Goal: Task Accomplishment & Management: Manage account settings

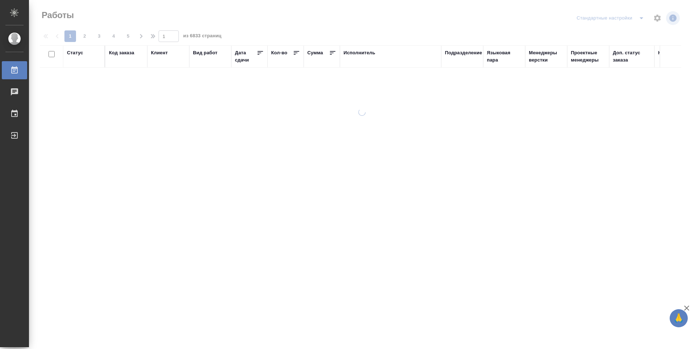
click at [464, 54] on div "Подразделение" at bounding box center [463, 52] width 37 height 7
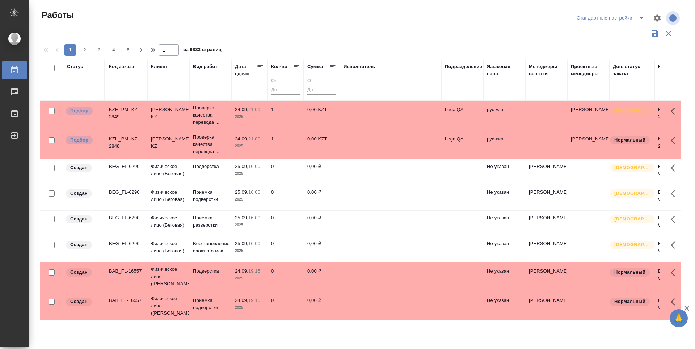
click at [466, 85] on div at bounding box center [462, 84] width 35 height 10
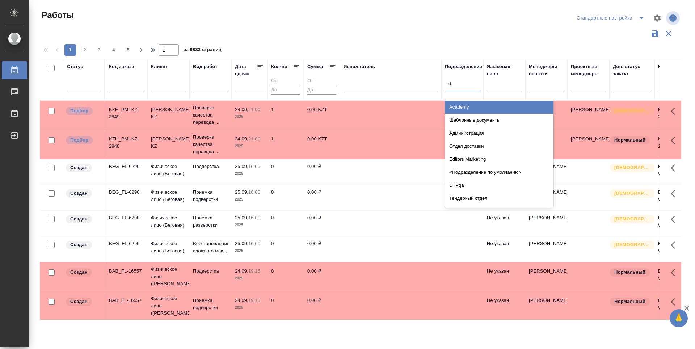
type input "dt"
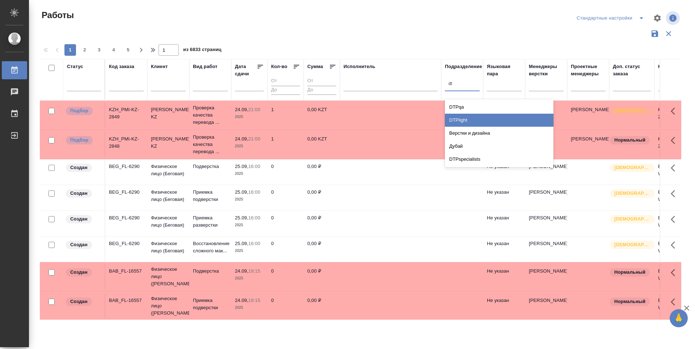
click at [479, 119] on div "DTPlight" at bounding box center [499, 120] width 109 height 13
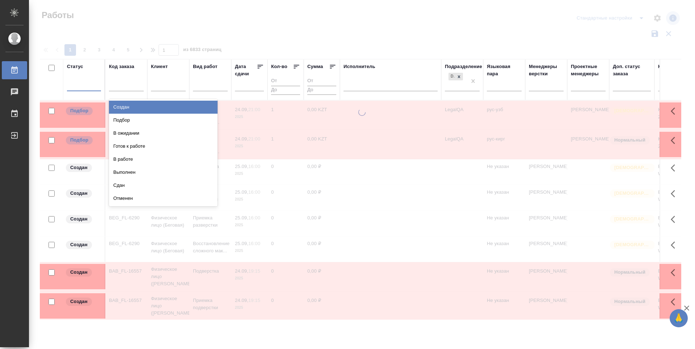
click at [80, 89] on div at bounding box center [84, 84] width 34 height 10
click at [181, 120] on div "Подбор" at bounding box center [163, 120] width 109 height 13
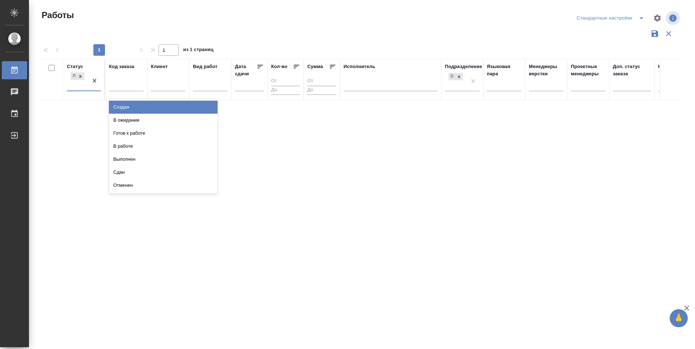
click at [74, 87] on div "Подбор" at bounding box center [77, 81] width 21 height 20
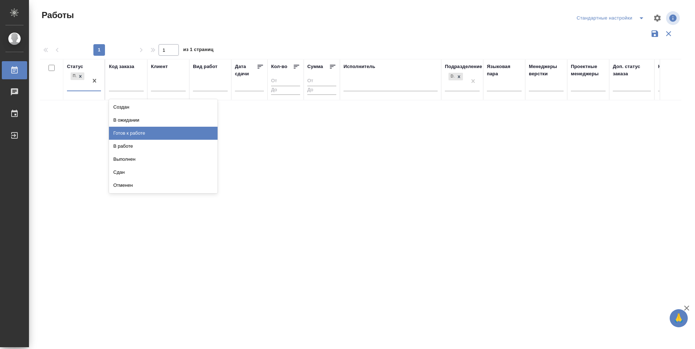
click at [151, 131] on div "Готов к работе" at bounding box center [163, 133] width 109 height 13
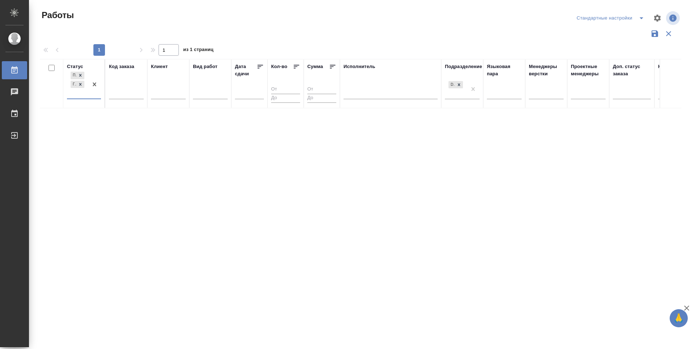
click at [71, 97] on div "Подбор Готов к работе" at bounding box center [77, 84] width 21 height 28
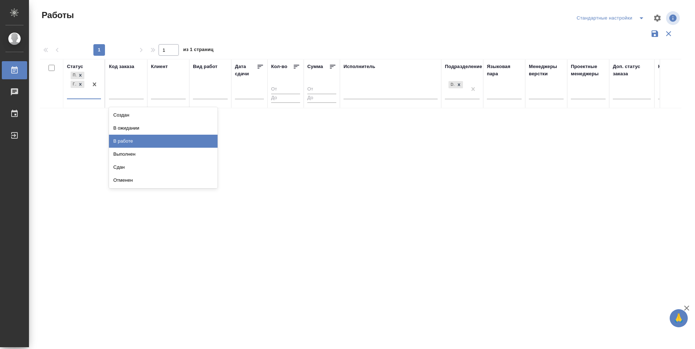
click at [134, 140] on div "В работе" at bounding box center [163, 141] width 109 height 13
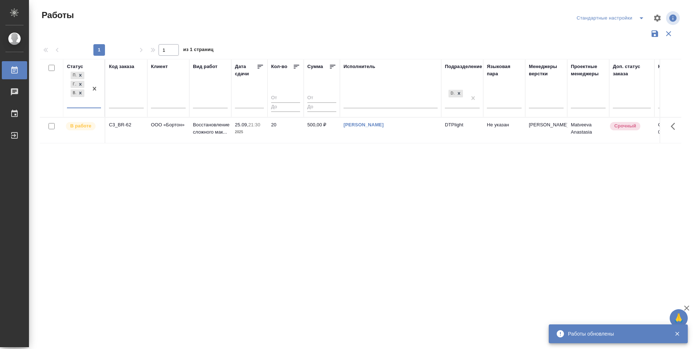
click at [353, 203] on div "Статус option В работе, selected. 0 results available. Select is focused ,type …" at bounding box center [360, 189] width 641 height 261
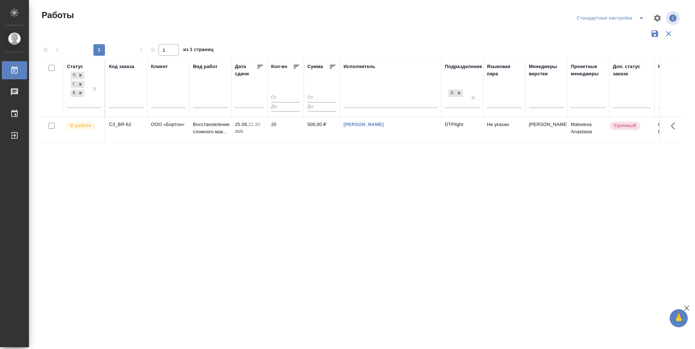
click at [353, 203] on div "Статус Подбор Готов к работе В работе Код заказа Клиент Вид работ Дата сдачи Ко…" at bounding box center [360, 189] width 641 height 261
click at [338, 220] on div "Статус Подбор Готов к работе В работе Код заказа Клиент Вид работ Дата сдачи Ко…" at bounding box center [360, 189] width 641 height 261
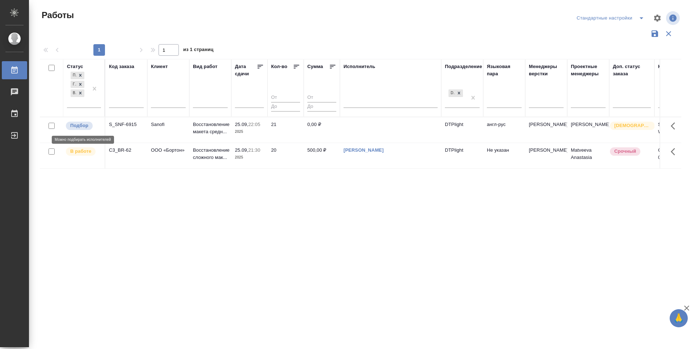
click at [84, 128] on p "Подбор" at bounding box center [79, 125] width 18 height 7
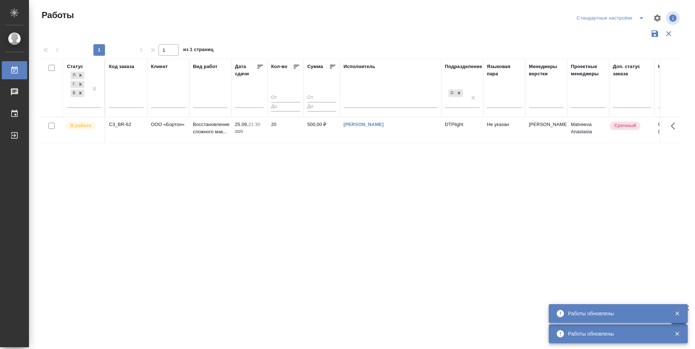
click at [283, 219] on div "Статус Подбор Готов к работе В работе Код заказа Клиент Вид работ Дата сдачи Ко…" at bounding box center [360, 189] width 641 height 261
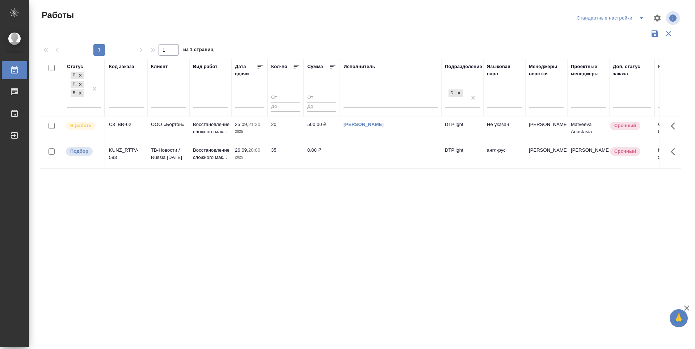
click at [283, 219] on div "Статус Подбор Готов к работе В работе Код заказа Клиент Вид работ Дата сдачи Ко…" at bounding box center [360, 189] width 641 height 261
click at [89, 152] on span "Подбор" at bounding box center [79, 151] width 27 height 7
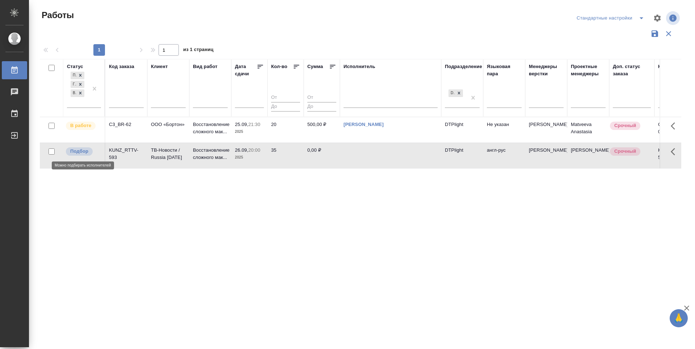
click at [89, 152] on span "Подбор" at bounding box center [79, 151] width 27 height 7
click at [79, 152] on p "Подбор" at bounding box center [79, 151] width 18 height 7
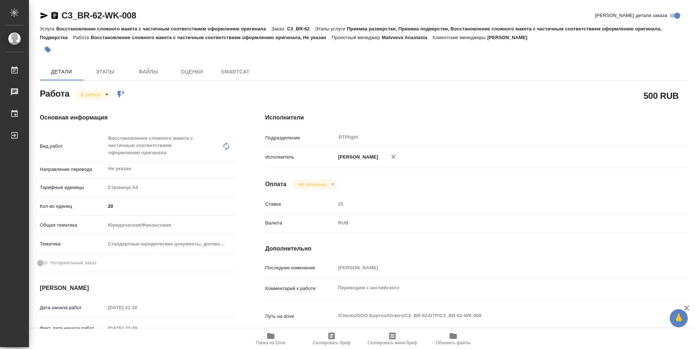
type textarea "x"
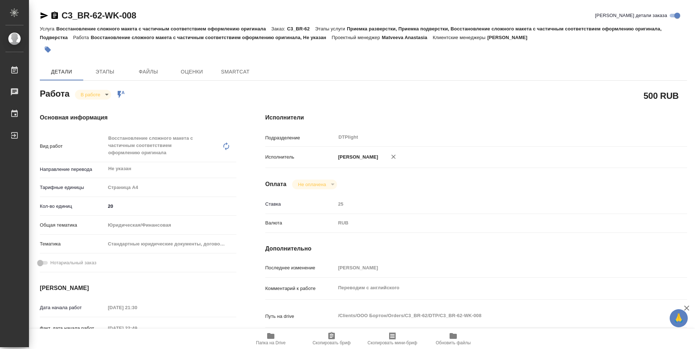
type textarea "x"
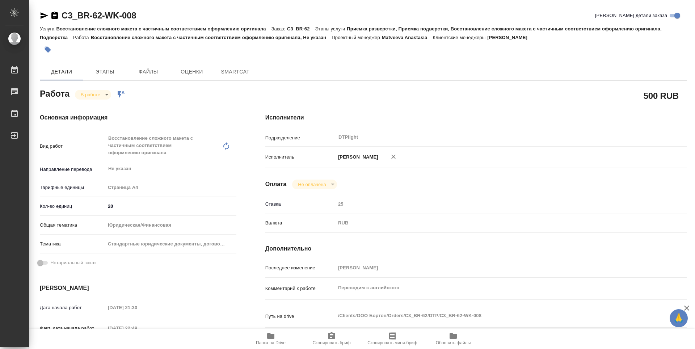
type textarea "x"
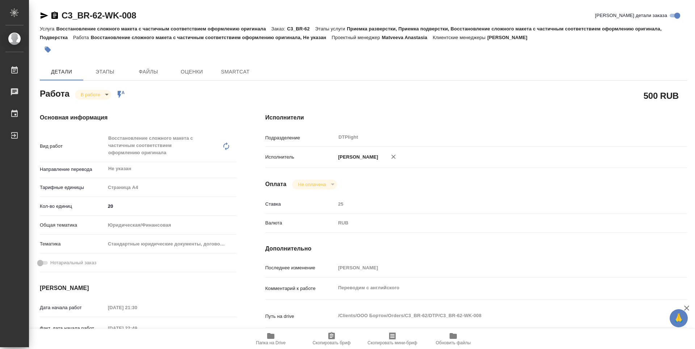
type textarea "x"
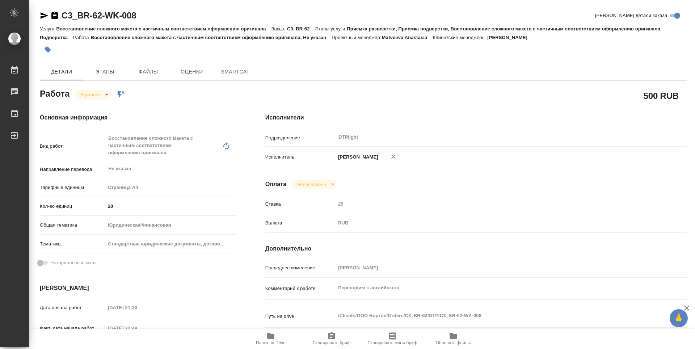
type textarea "x"
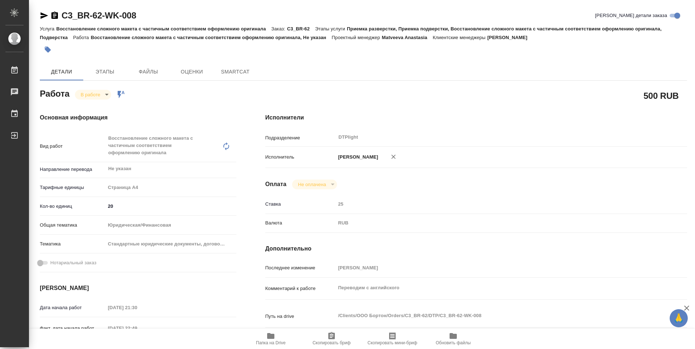
type textarea "x"
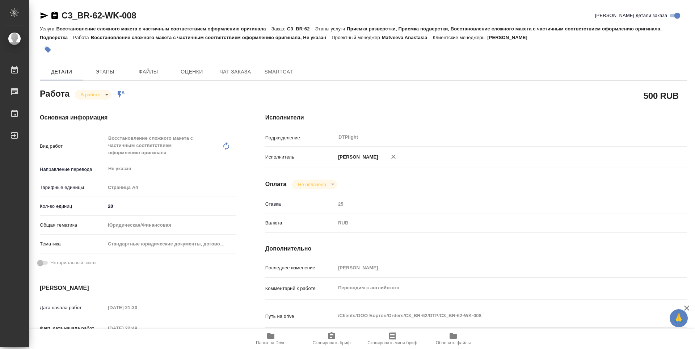
type textarea "x"
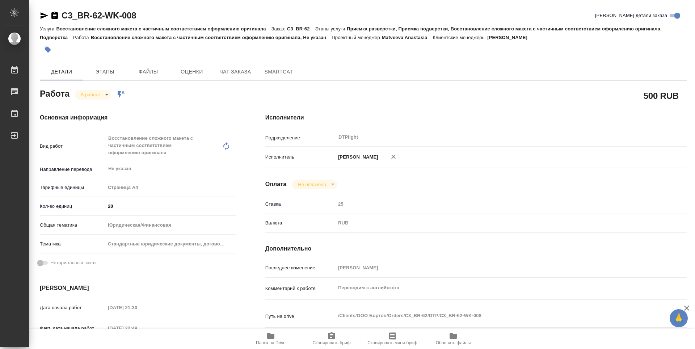
type textarea "x"
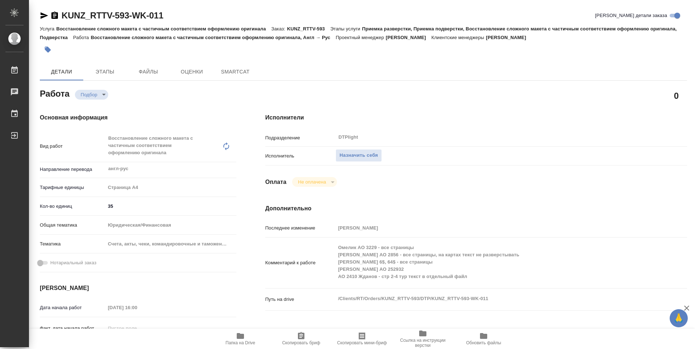
type textarea "x"
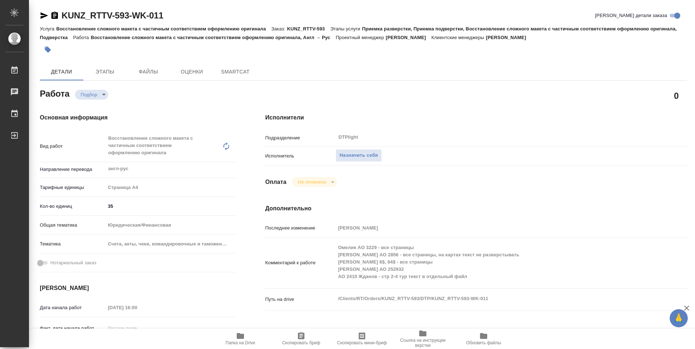
type textarea "x"
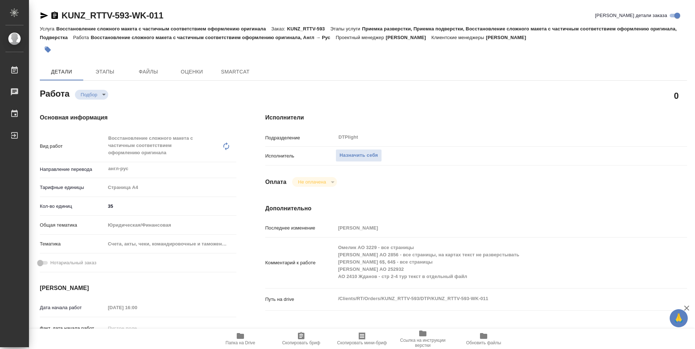
type textarea "x"
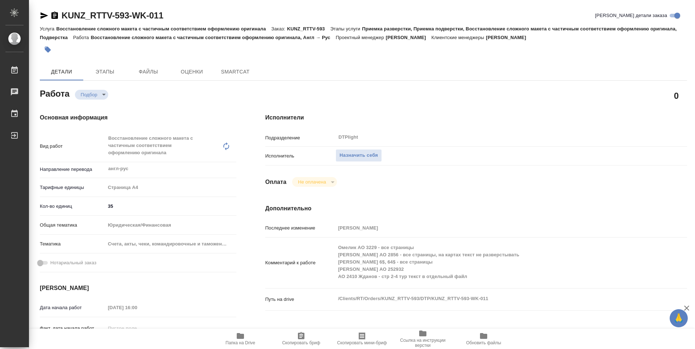
type textarea "x"
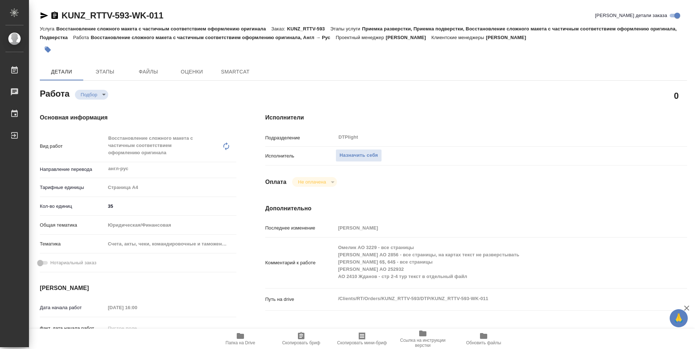
type textarea "x"
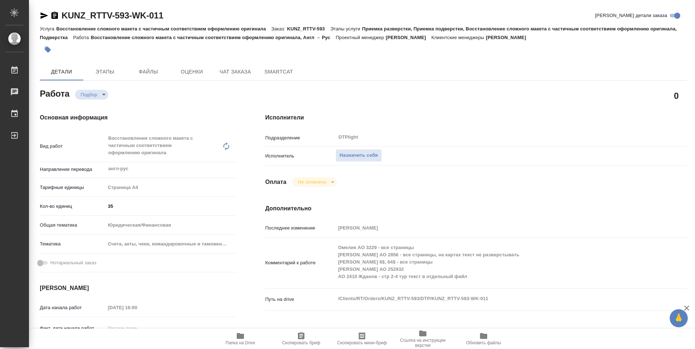
type textarea "x"
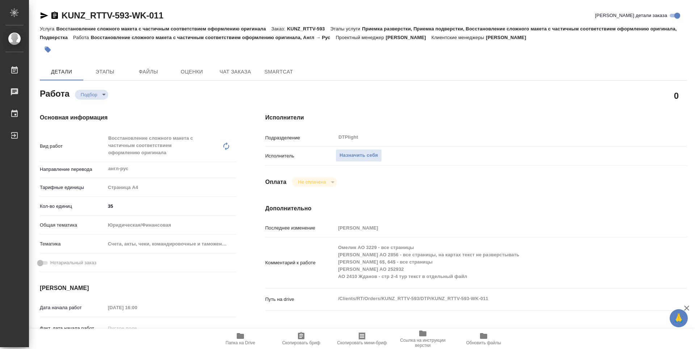
type textarea "x"
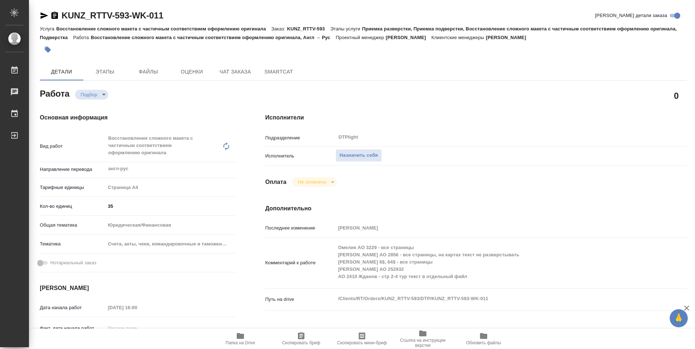
click at [244, 336] on icon "button" at bounding box center [240, 336] width 9 height 9
type textarea "x"
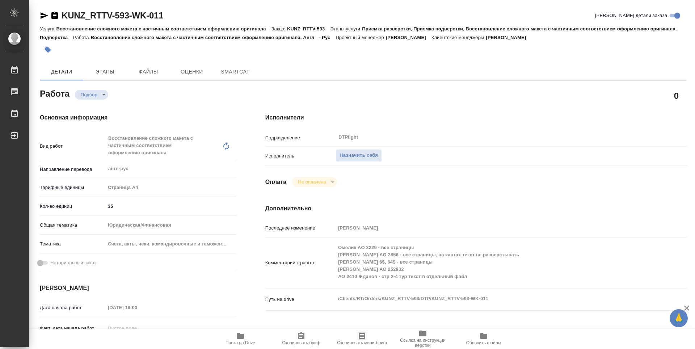
type textarea "x"
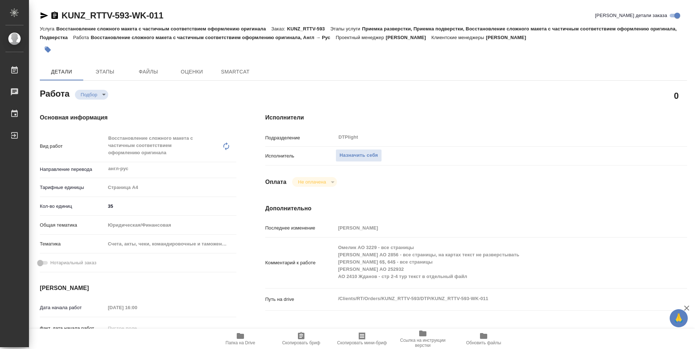
type textarea "x"
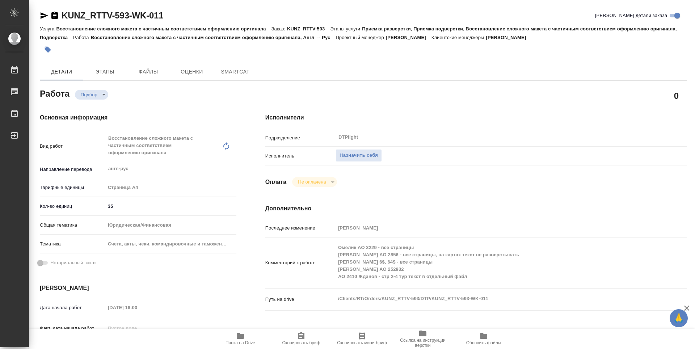
type textarea "x"
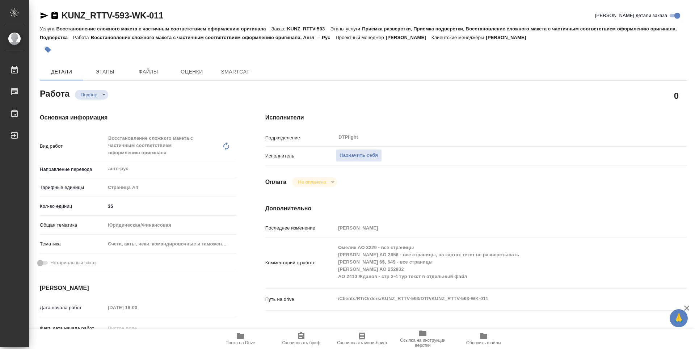
type textarea "x"
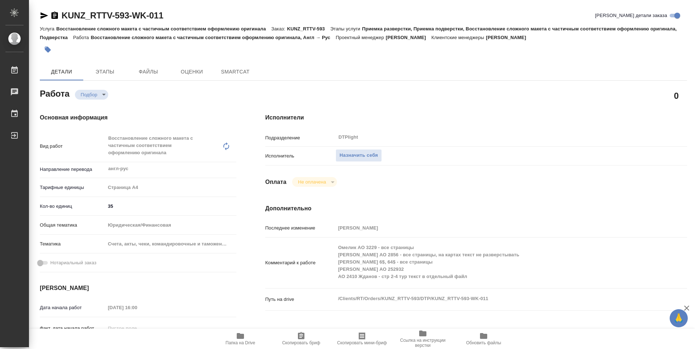
type textarea "x"
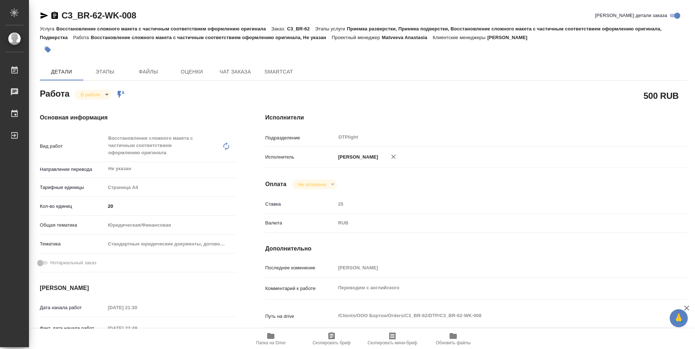
click at [409, 185] on div "Оплата Не оплачена notPayed" at bounding box center [476, 185] width 422 height 10
click at [268, 338] on icon "button" at bounding box center [270, 336] width 7 height 6
click at [659, 97] on h2 "500 RUB" at bounding box center [661, 95] width 35 height 12
drag, startPoint x: 693, startPoint y: 122, endPoint x: 559, endPoint y: 51, distance: 151.3
click at [685, 89] on div "C3_BR-62-WK-008 Кратко детали заказа Услуга Восстановление сложного макета с ча…" at bounding box center [362, 174] width 666 height 349
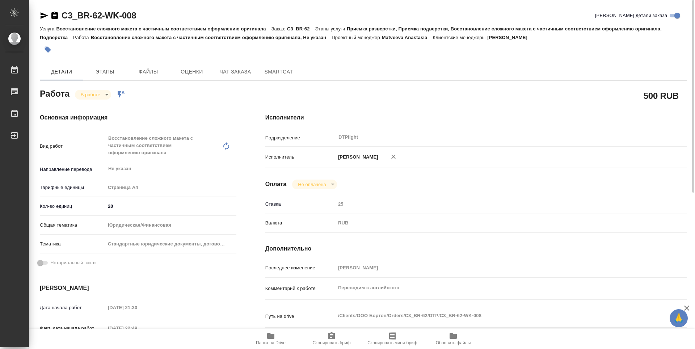
click at [99, 96] on body "🙏 .cls-1 fill:#fff; AWATERA Zubakova Viktoriya Работы 0 Чаты График Выйти C3_BR…" at bounding box center [347, 174] width 695 height 349
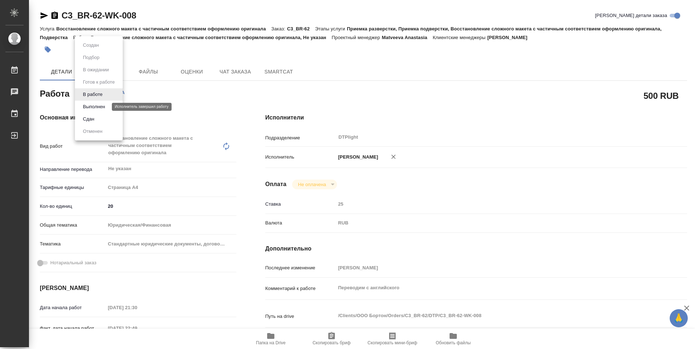
click at [95, 106] on button "Выполнен" at bounding box center [94, 107] width 26 height 8
type textarea "x"
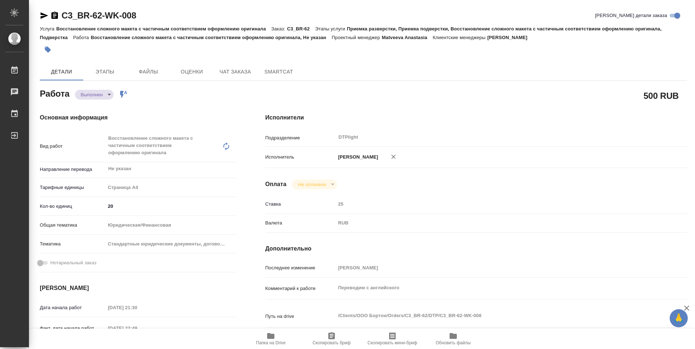
type textarea "x"
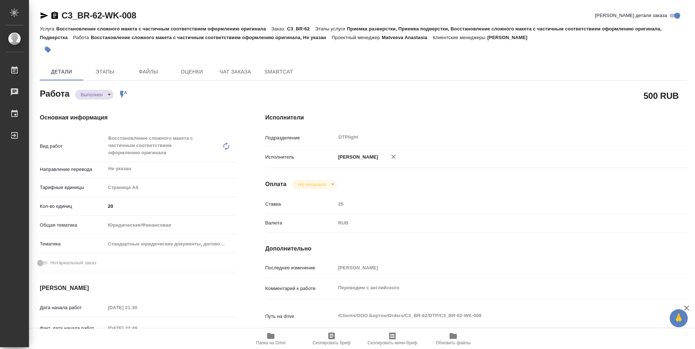
type textarea "x"
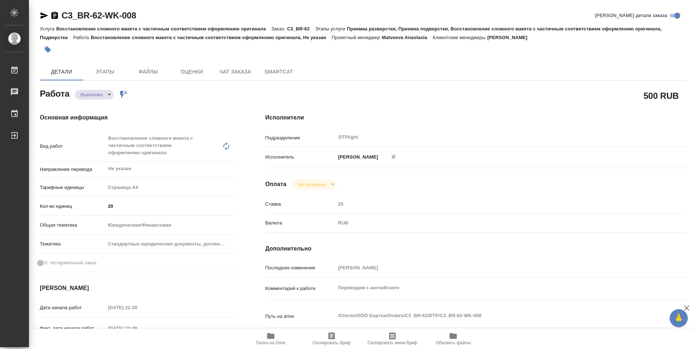
type textarea "x"
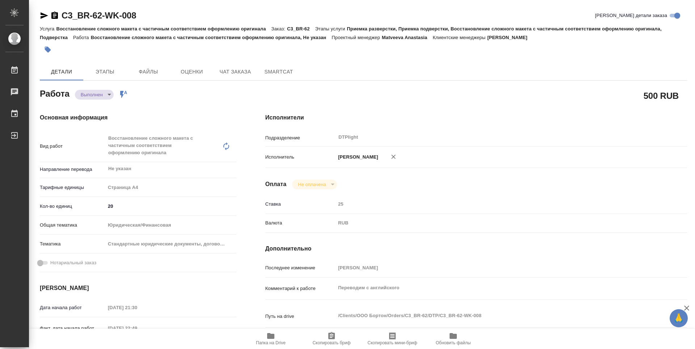
type textarea "x"
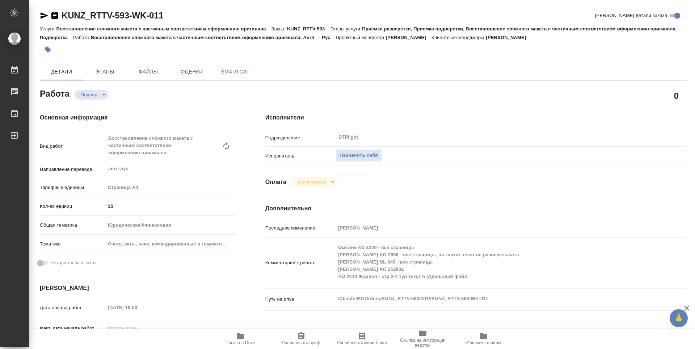
type textarea "x"
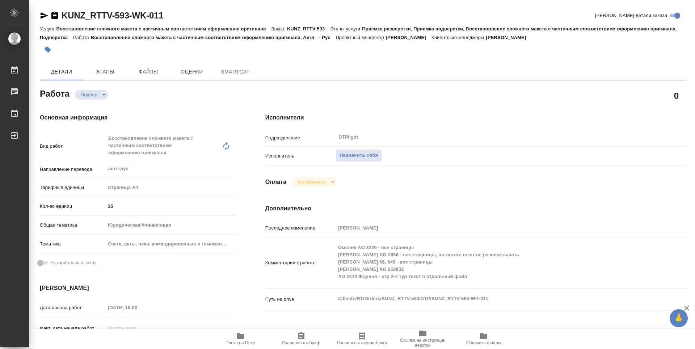
type textarea "x"
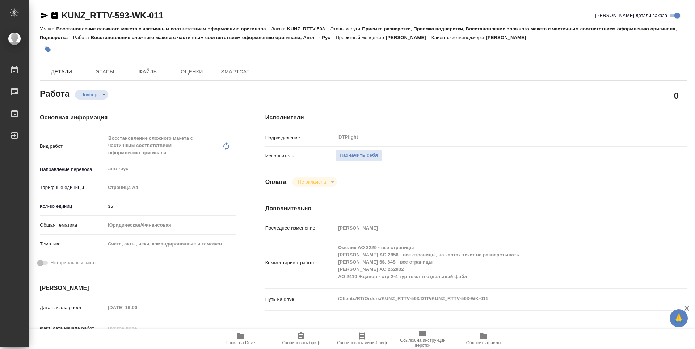
type textarea "x"
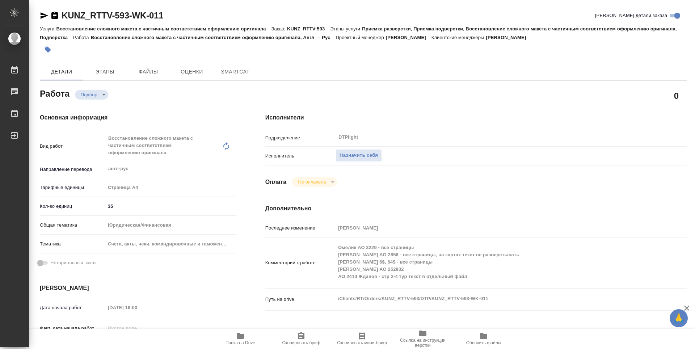
type textarea "x"
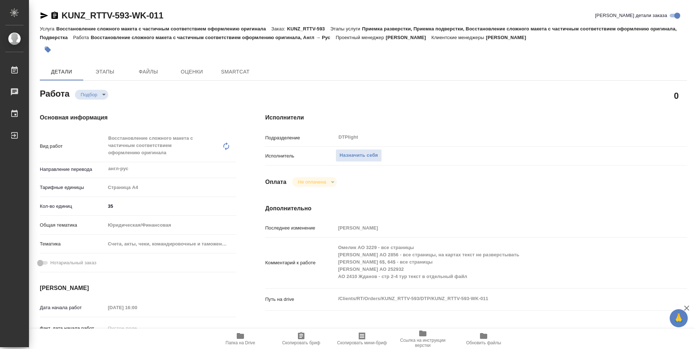
type textarea "x"
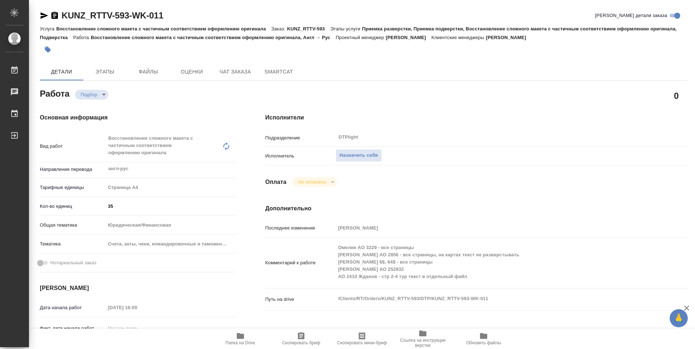
type textarea "x"
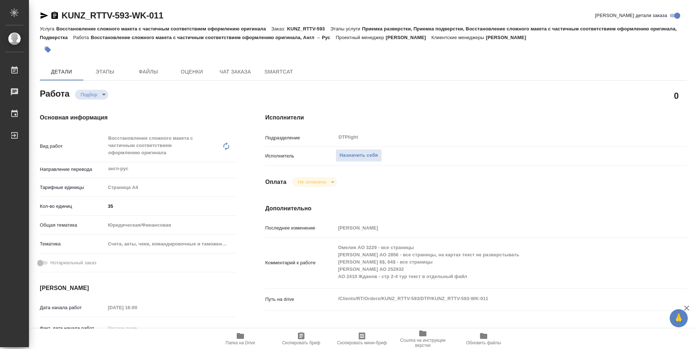
type textarea "x"
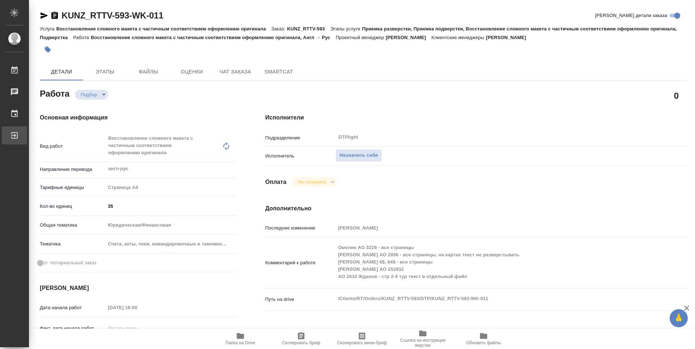
type textarea "x"
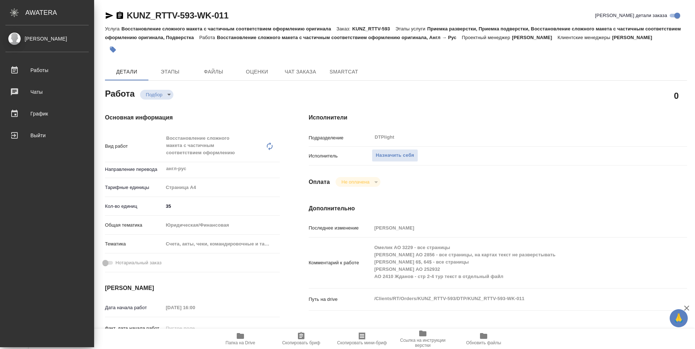
type textarea "x"
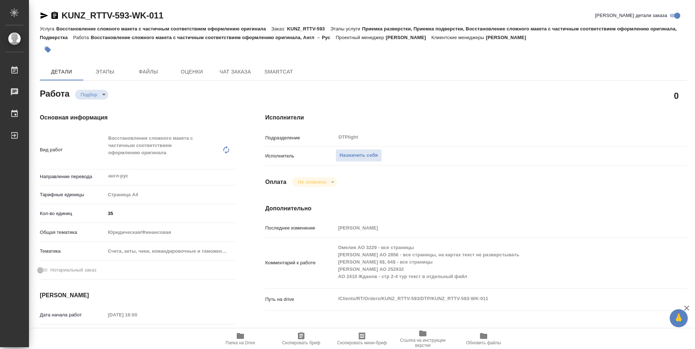
click at [456, 178] on div "Оплата Не оплачена notPayed" at bounding box center [476, 182] width 422 height 10
click at [455, 164] on div "Исполнитель Назначить себя" at bounding box center [476, 159] width 422 height 19
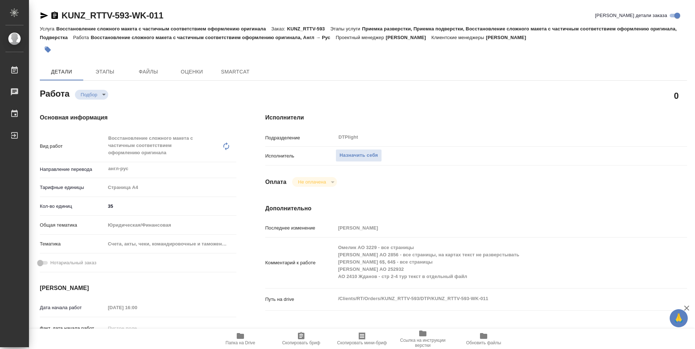
type textarea "x"
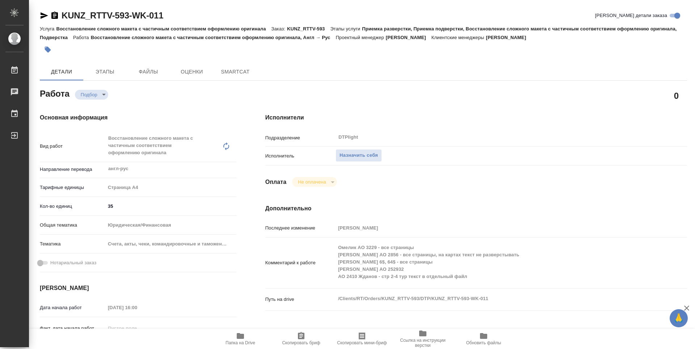
type textarea "x"
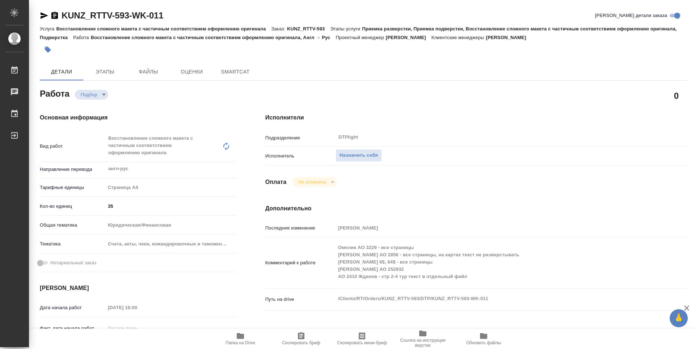
type textarea "x"
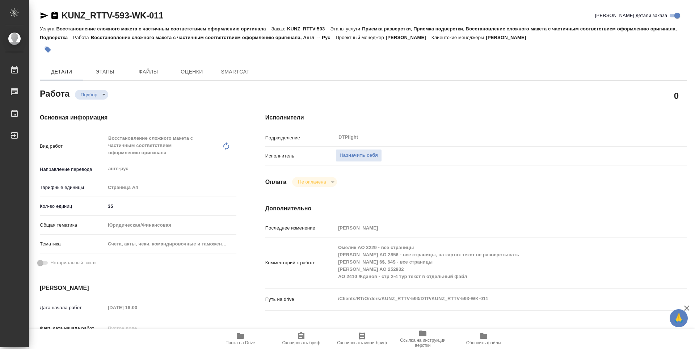
type textarea "x"
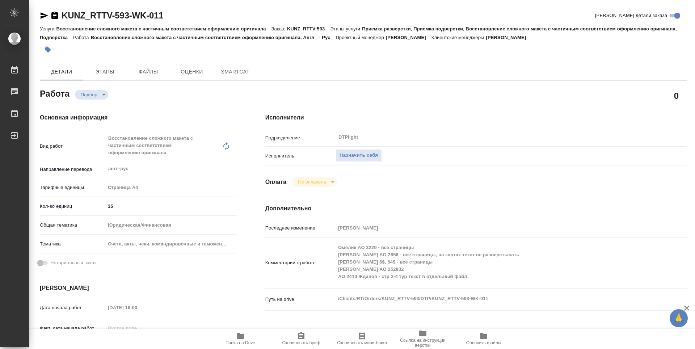
type textarea "x"
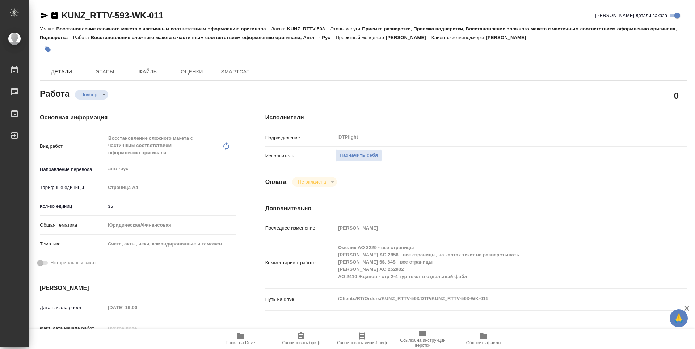
type textarea "x"
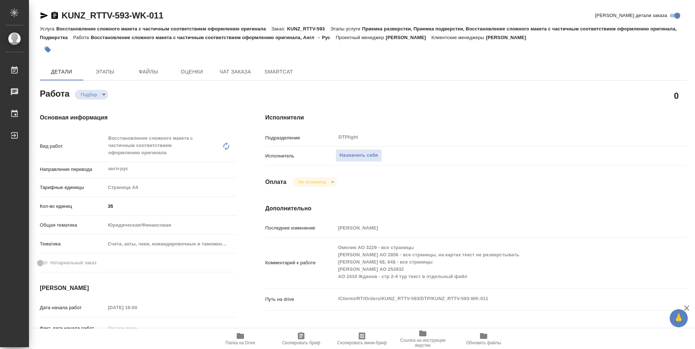
type textarea "x"
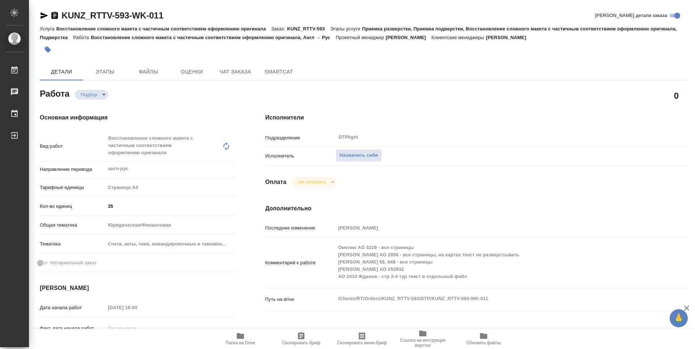
type textarea "x"
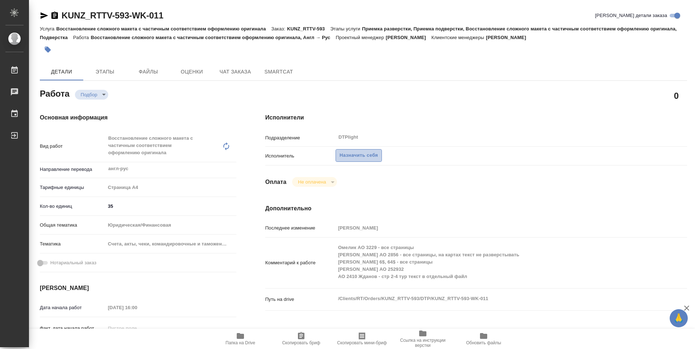
click at [365, 152] on span "Назначить себя" at bounding box center [359, 155] width 38 height 8
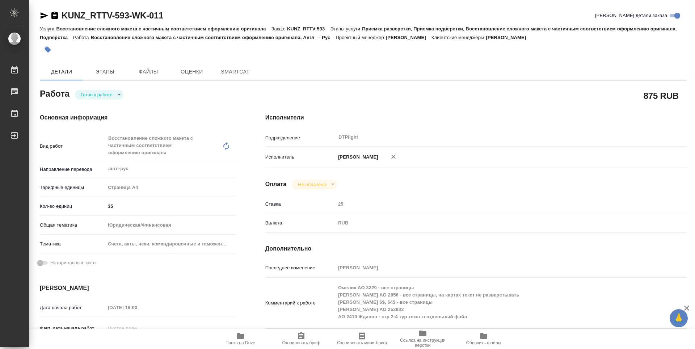
type textarea "x"
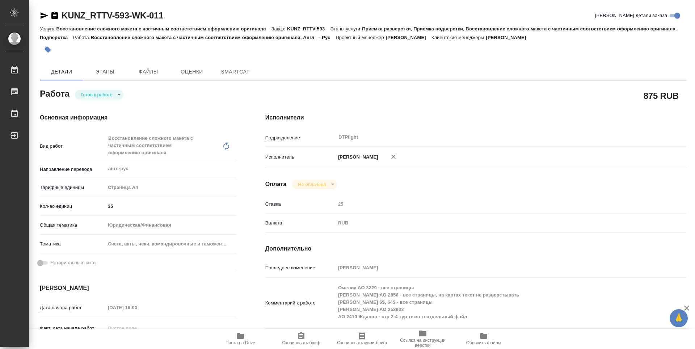
type textarea "x"
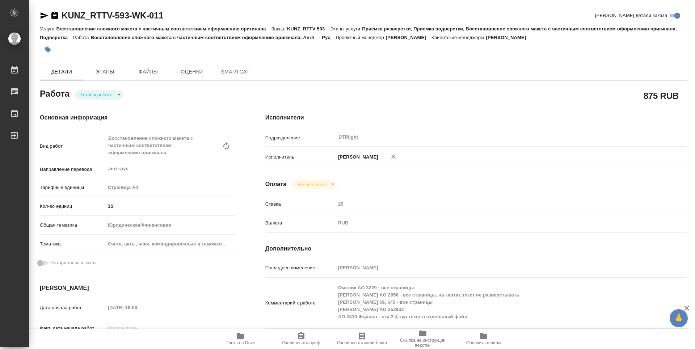
type textarea "x"
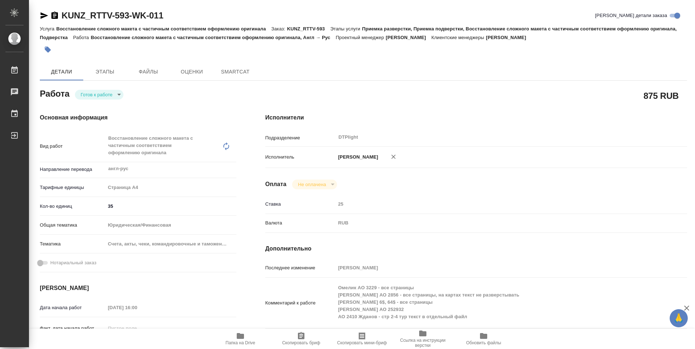
type textarea "x"
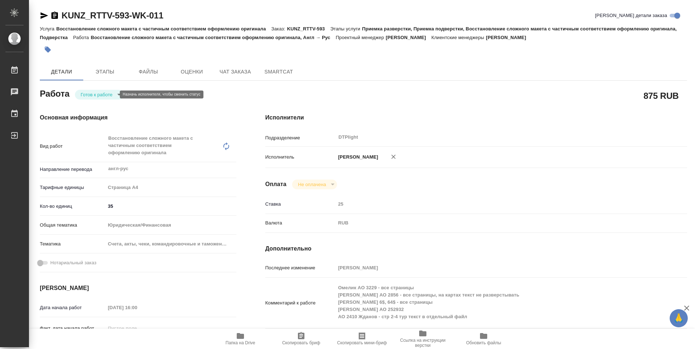
click at [106, 92] on body "🙏 .cls-1 fill:#fff; AWATERA Zubakova Viktoriya Работы Чаты График Выйти KUNZ_RT…" at bounding box center [347, 174] width 695 height 349
click at [103, 93] on button "В работе" at bounding box center [93, 95] width 24 height 8
type textarea "x"
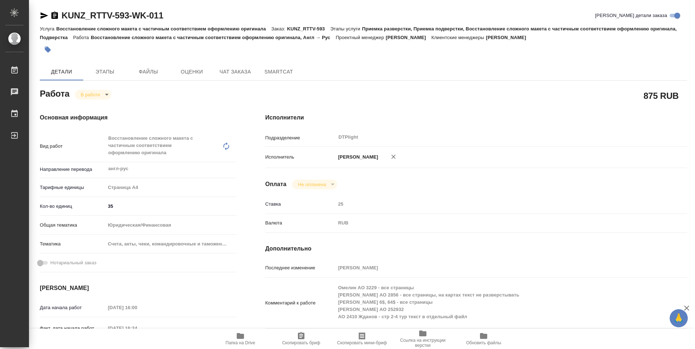
type textarea "x"
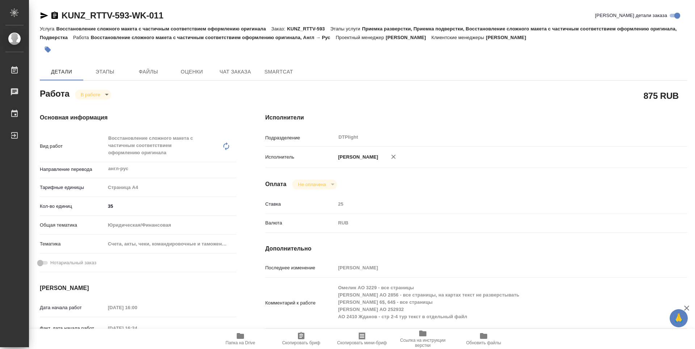
type textarea "x"
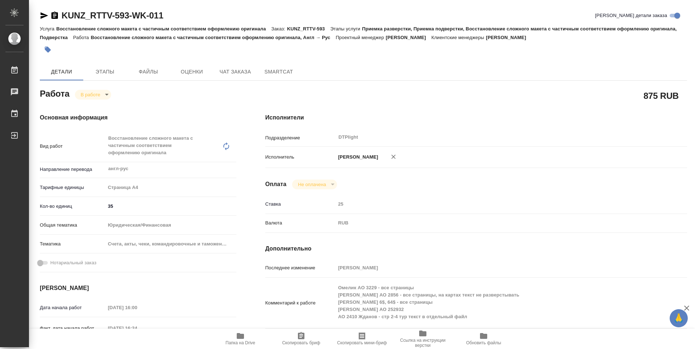
type textarea "x"
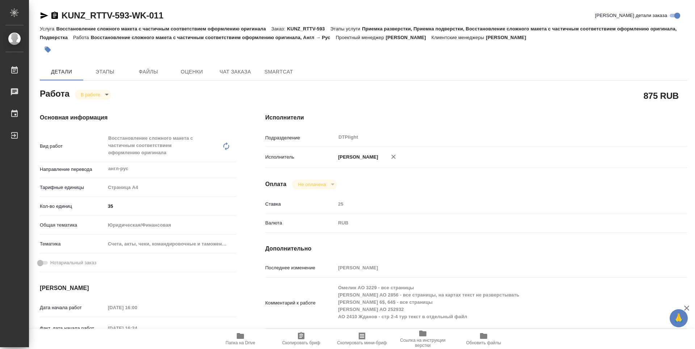
type textarea "x"
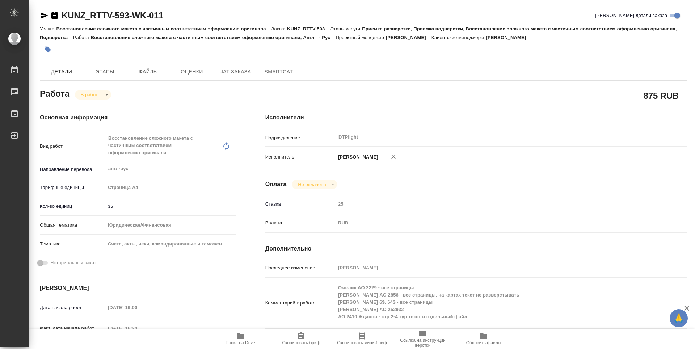
type textarea "x"
drag, startPoint x: 181, startPoint y: 18, endPoint x: 59, endPoint y: 13, distance: 122.4
click at [59, 13] on div "KUNZ_RTTV-593-WK-011 Кратко детали заказа" at bounding box center [363, 16] width 647 height 12
copy link "KUNZ_RTTV-593-WK-011"
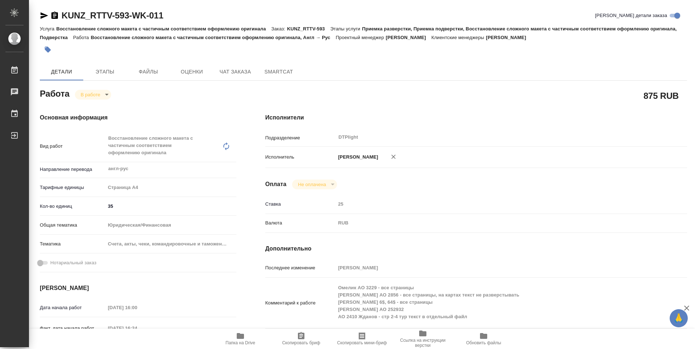
click at [403, 102] on div "Исполнители Подразделение DTPlight ​ Исполнитель Зубакова Виктория Оплата Не оп…" at bounding box center [476, 261] width 451 height 324
drag, startPoint x: 694, startPoint y: 110, endPoint x: 695, endPoint y: 73, distance: 36.6
click at [695, 73] on div at bounding box center [692, 174] width 5 height 349
click at [413, 105] on div "Исполнители Подразделение DTPlight ​ Исполнитель Зубакова Виктория Оплата Не оп…" at bounding box center [476, 261] width 451 height 324
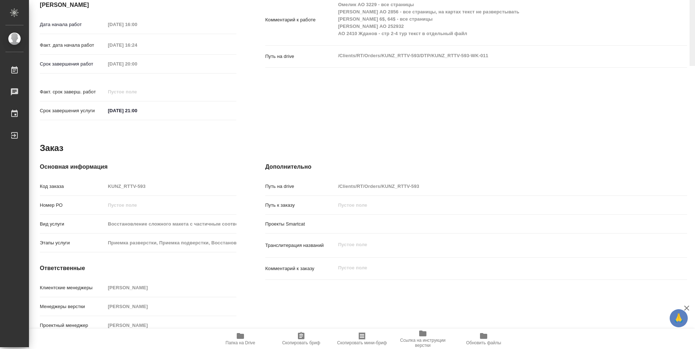
drag, startPoint x: 695, startPoint y: 263, endPoint x: 693, endPoint y: 215, distance: 47.5
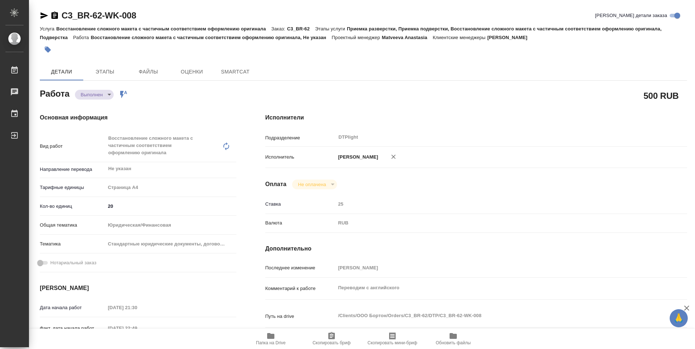
type textarea "x"
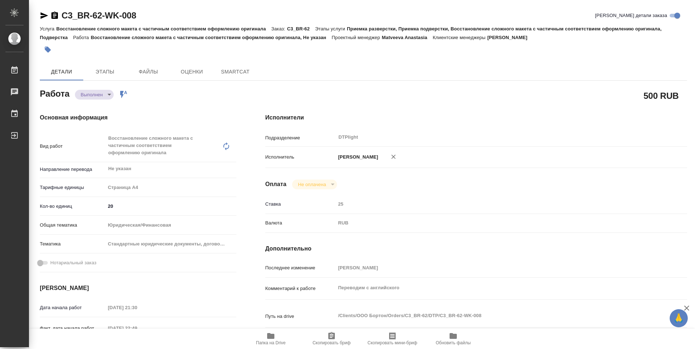
type textarea "x"
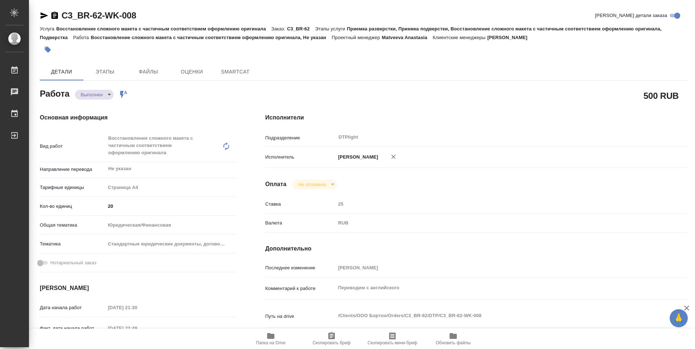
type textarea "x"
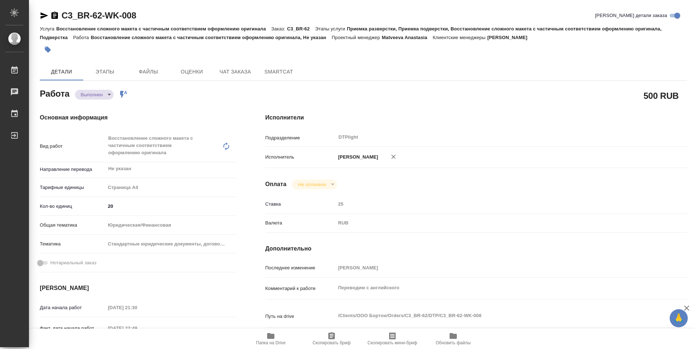
scroll to position [36, 0]
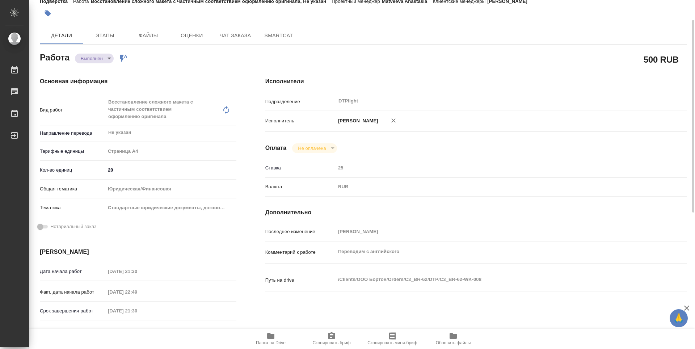
type textarea "x"
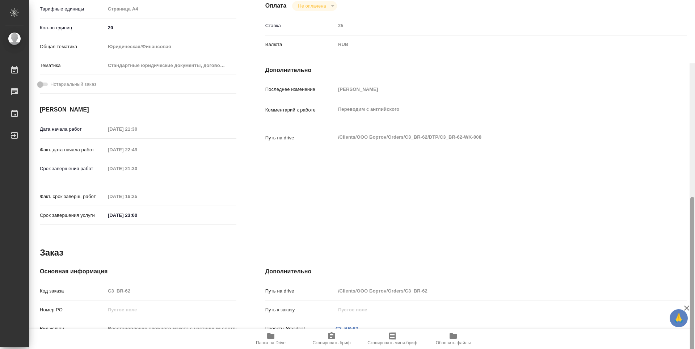
type textarea "x"
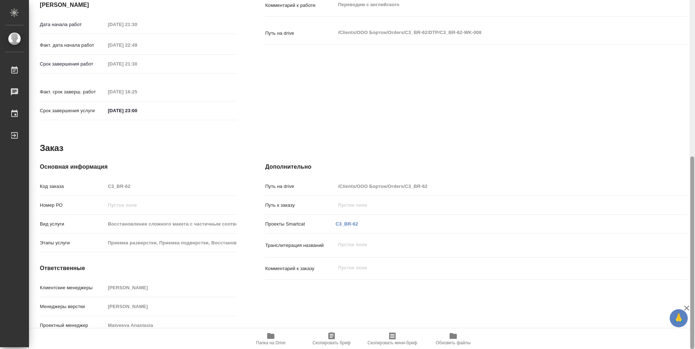
scroll to position [0, 0]
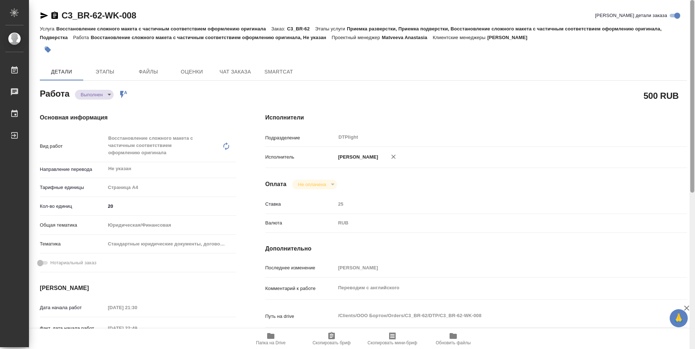
drag, startPoint x: 693, startPoint y: 104, endPoint x: 690, endPoint y: -13, distance: 116.6
click at [690, 0] on html "🙏 .cls-1 fill:#fff; AWATERA Zubakova Viktoriya Работы Чаты График Выйти C3_BR-6…" at bounding box center [347, 174] width 695 height 349
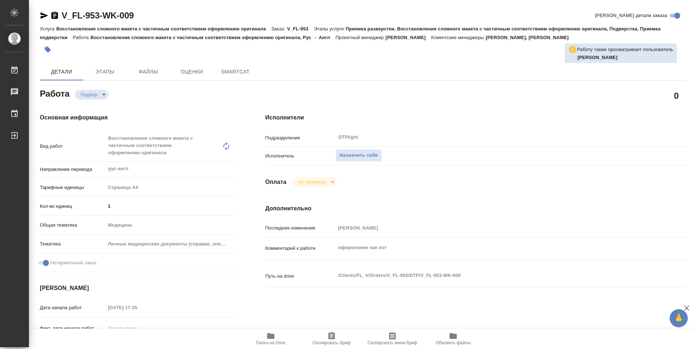
type textarea "x"
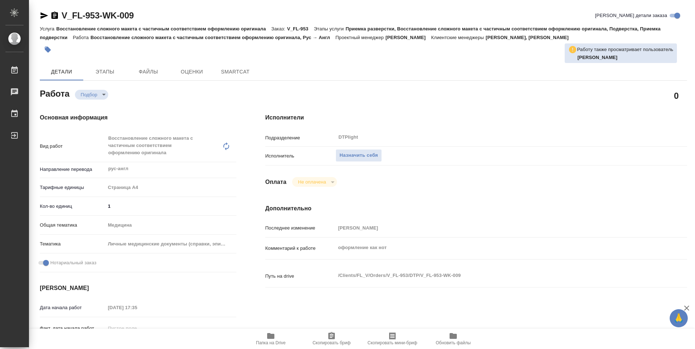
type textarea "x"
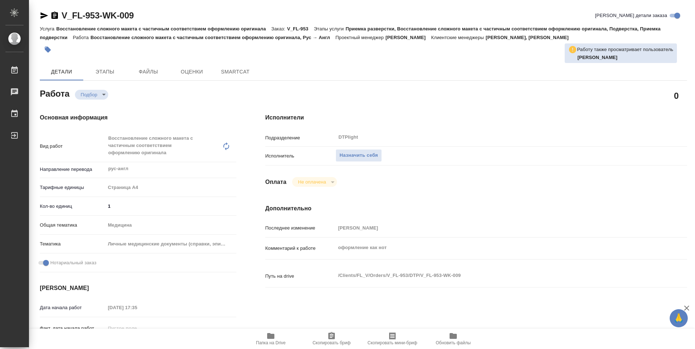
type textarea "x"
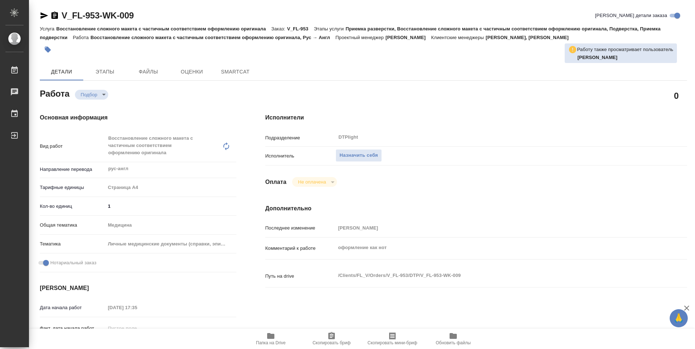
type textarea "x"
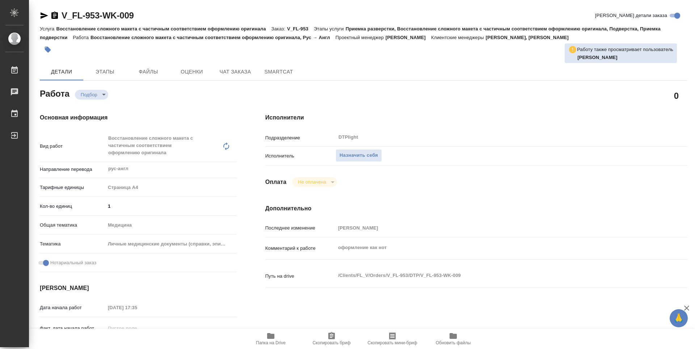
type textarea "x"
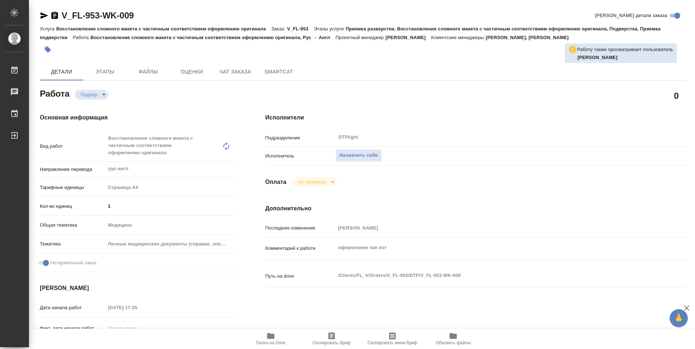
type textarea "x"
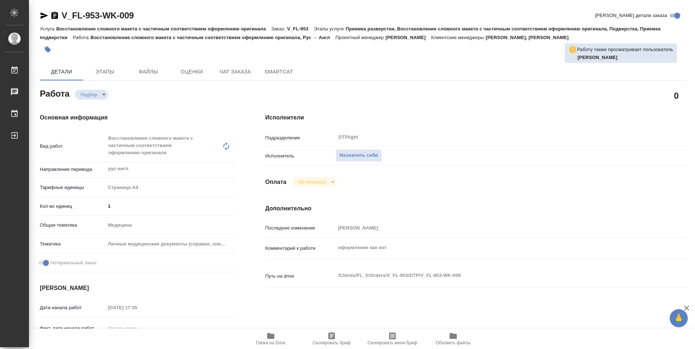
type textarea "x"
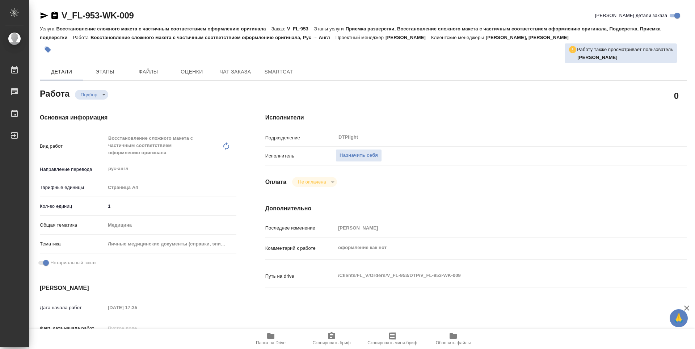
click at [265, 344] on span "Папка на Drive" at bounding box center [271, 342] width 30 height 5
type textarea "x"
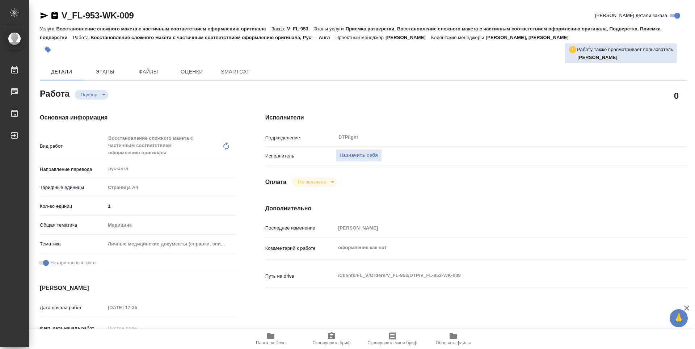
type textarea "x"
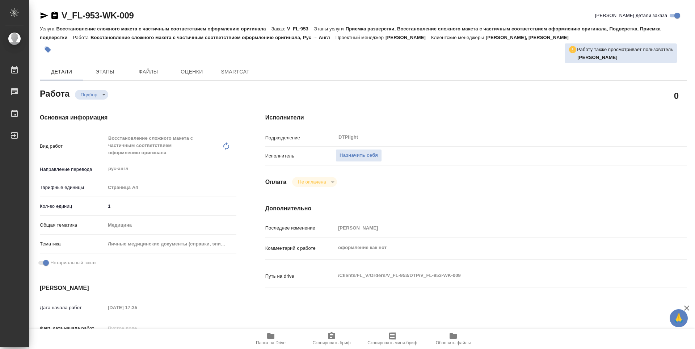
type textarea "x"
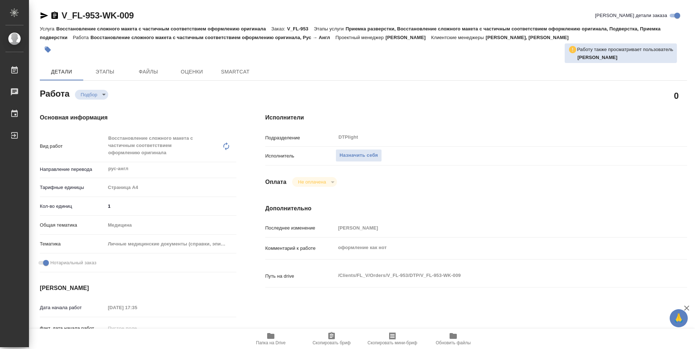
type textarea "x"
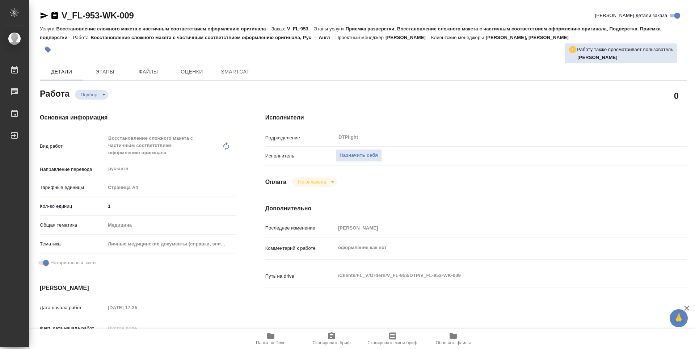
type textarea "x"
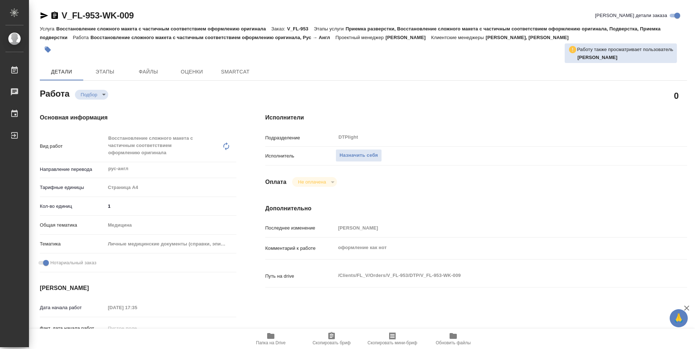
type textarea "x"
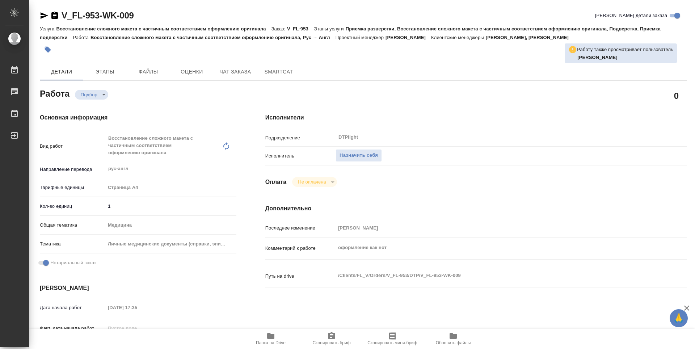
type textarea "x"
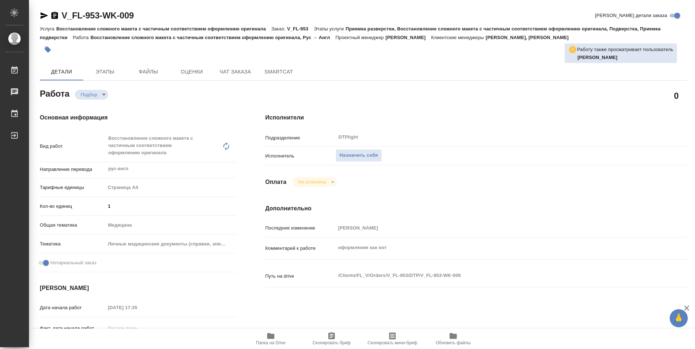
type textarea "x"
click at [502, 66] on div "Детали Этапы Файлы Оценки Чат заказа SmartCat" at bounding box center [363, 71] width 647 height 17
click at [367, 155] on span "Назначить себя" at bounding box center [359, 155] width 38 height 8
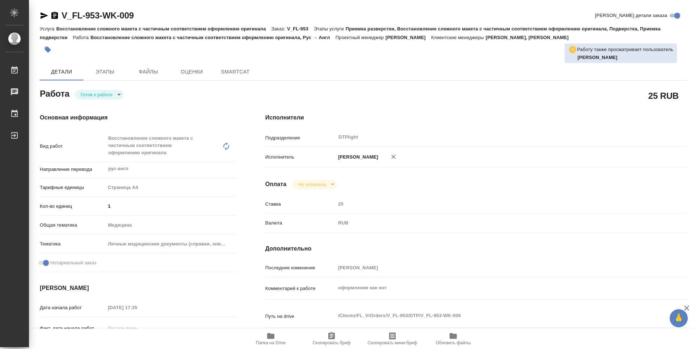
type textarea "x"
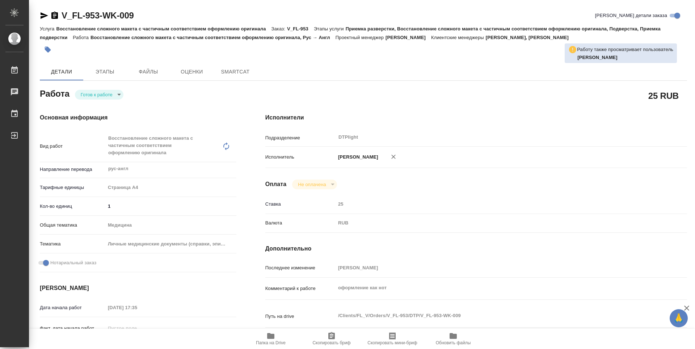
type textarea "x"
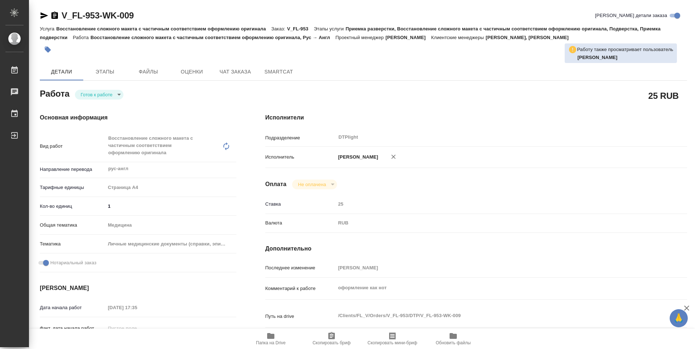
type textarea "x"
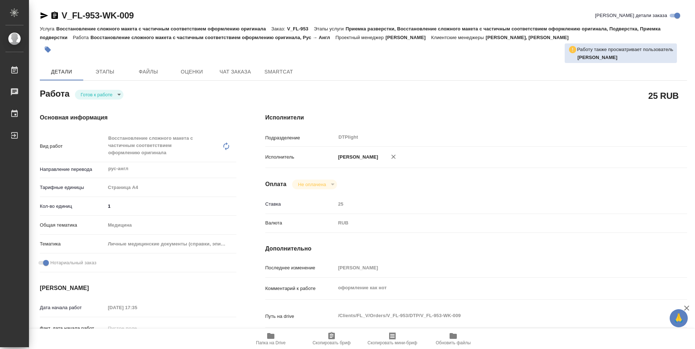
type textarea "x"
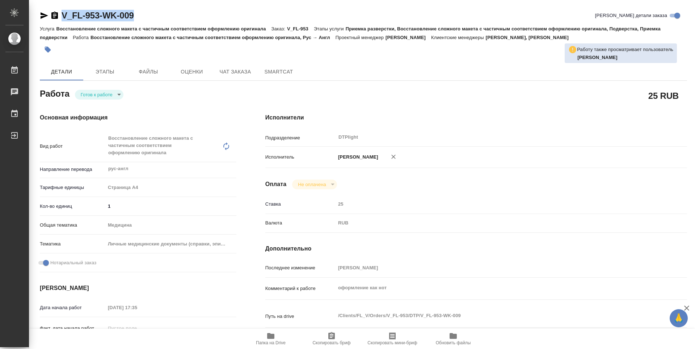
drag, startPoint x: 146, startPoint y: 14, endPoint x: 62, endPoint y: 15, distance: 84.7
click at [62, 15] on div "V_FL-953-WK-009 [PERSON_NAME] детали заказа" at bounding box center [363, 16] width 647 height 12
copy link "V_FL-953-WK-009"
click at [86, 93] on body "🙏 .cls-1 fill:#fff; AWATERA Zubakova Viktoriya Работы 0 Чаты График Выйти V_FL-…" at bounding box center [347, 174] width 695 height 349
click at [89, 93] on button "В работе" at bounding box center [93, 95] width 24 height 8
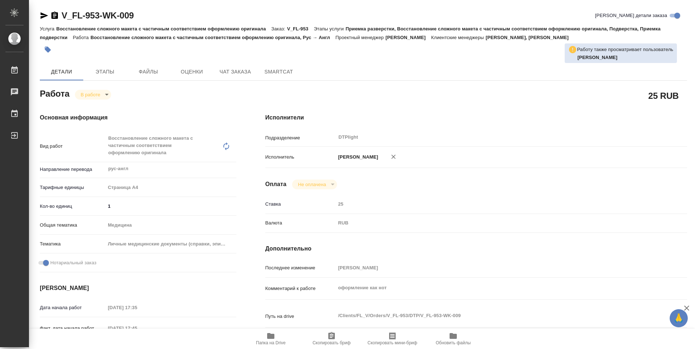
type textarea "x"
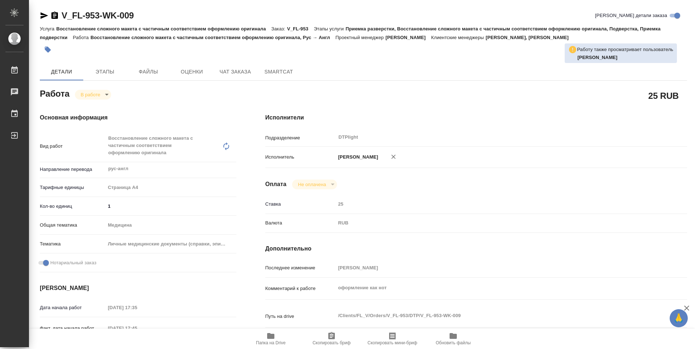
type textarea "x"
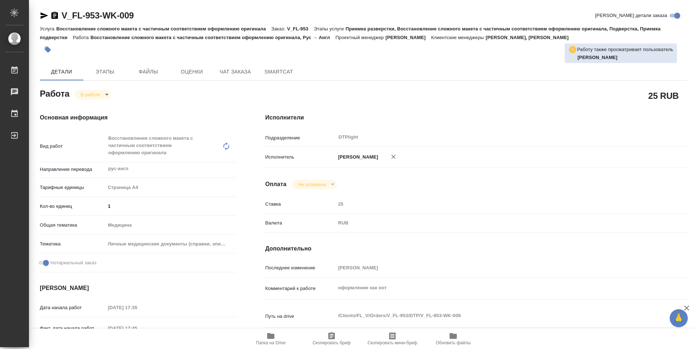
type textarea "x"
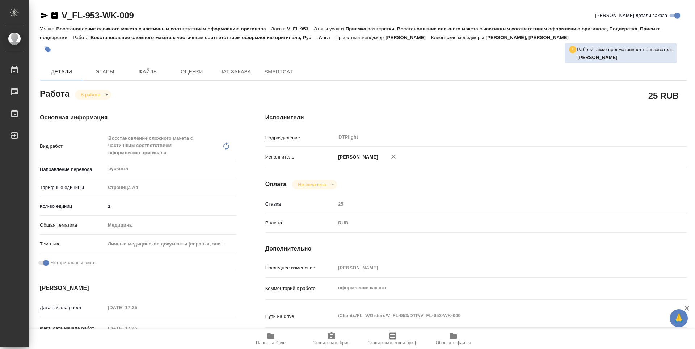
type textarea "x"
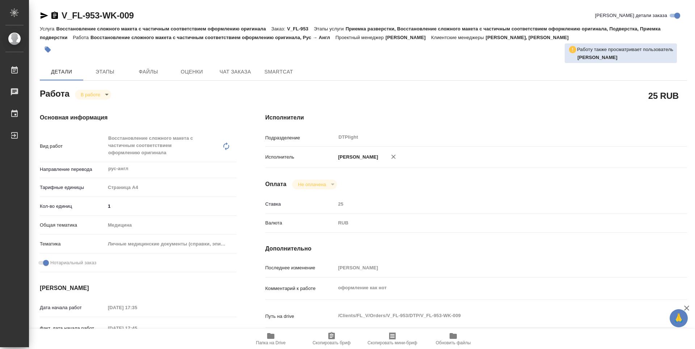
click at [442, 109] on div "Исполнители Подразделение DTPlight ​ Исполнитель [PERSON_NAME] Оплата Не оплаче…" at bounding box center [476, 261] width 451 height 324
type textarea "x"
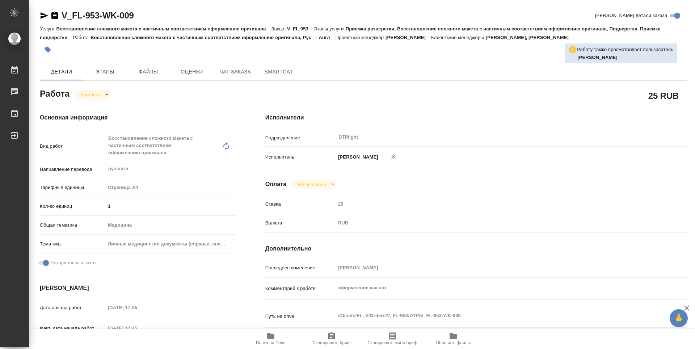
type textarea "x"
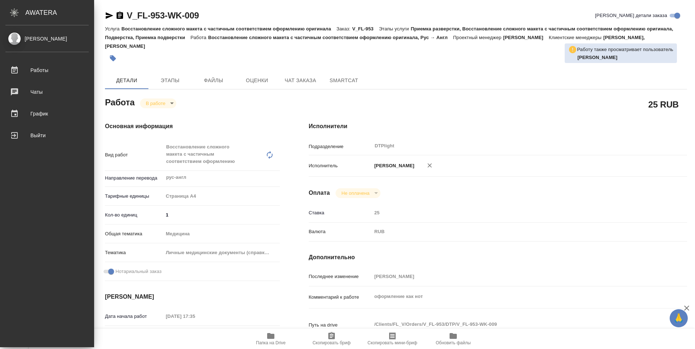
type textarea "x"
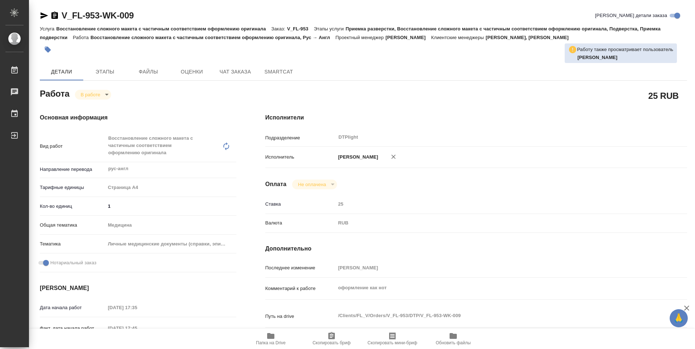
click at [496, 130] on div "Исполнители Подразделение DTPlight ​ Исполнитель [PERSON_NAME] Оплата Не оплаче…" at bounding box center [476, 261] width 451 height 324
click at [272, 336] on icon "button" at bounding box center [270, 336] width 7 height 6
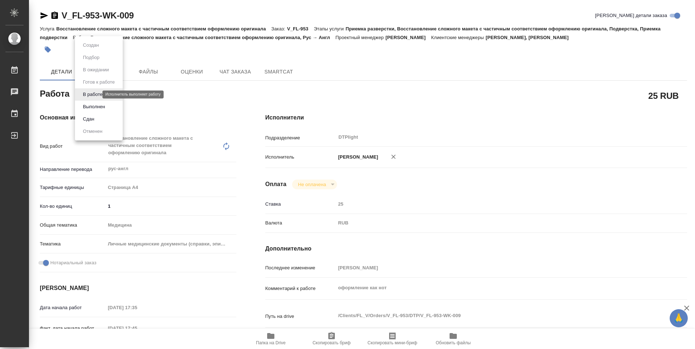
click at [93, 92] on body "🙏 .cls-1 fill:#fff; AWATERA Zubakova Viktoriya Работы 0 Чаты График Выйти V_FL-…" at bounding box center [347, 174] width 695 height 349
click at [91, 105] on button "Выполнен" at bounding box center [94, 107] width 26 height 8
type textarea "x"
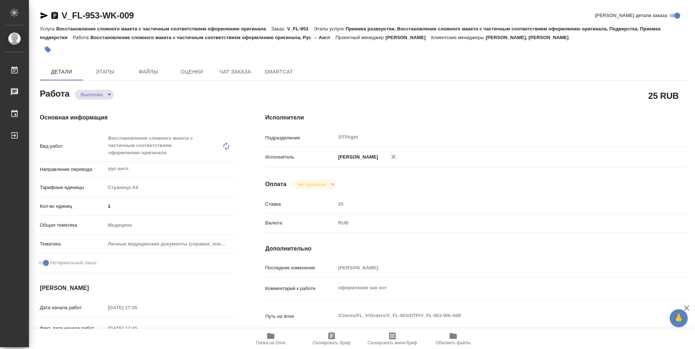
type textarea "x"
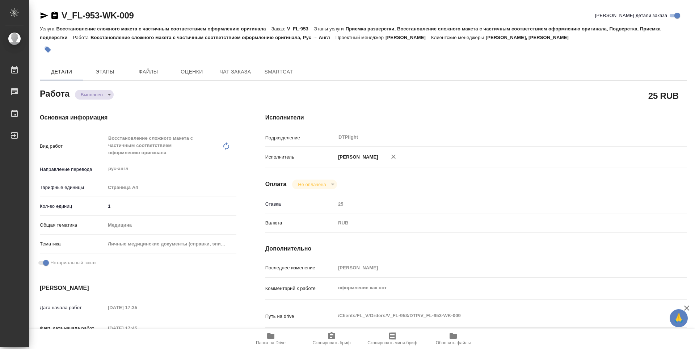
type textarea "x"
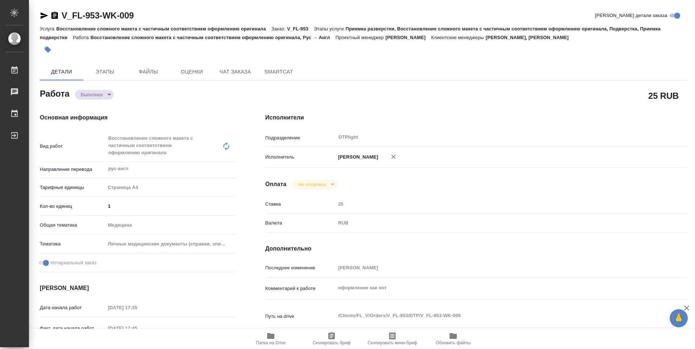
type textarea "x"
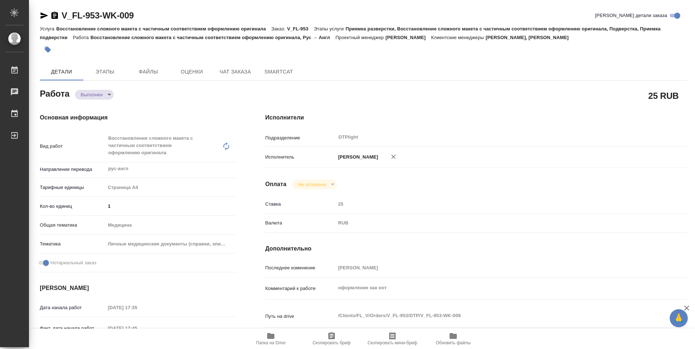
type textarea "x"
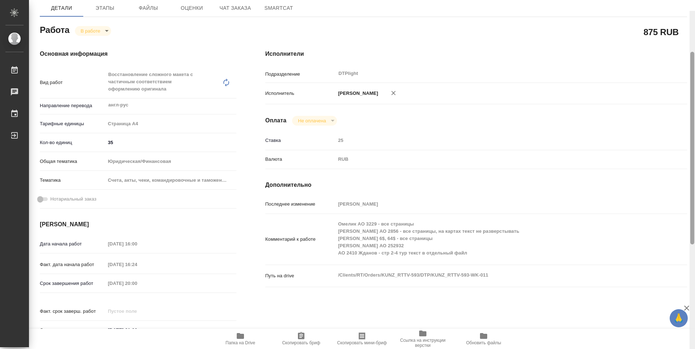
click at [690, 99] on div at bounding box center [692, 185] width 5 height 349
